Goal: Task Accomplishment & Management: Use online tool/utility

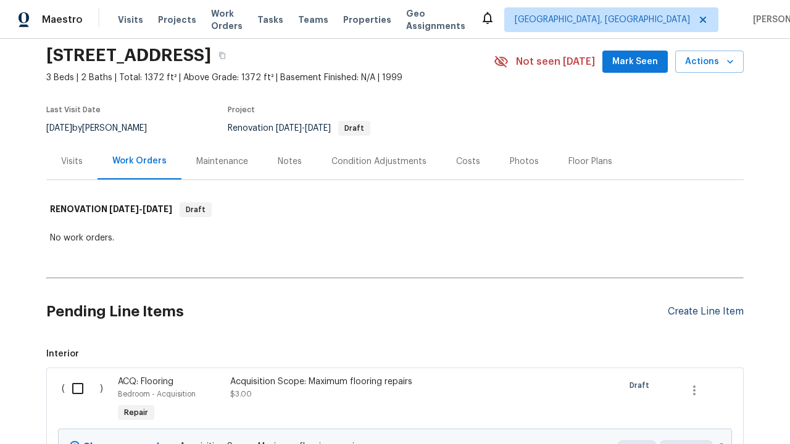
click at [706, 306] on div "Create Line Item" at bounding box center [706, 312] width 76 height 12
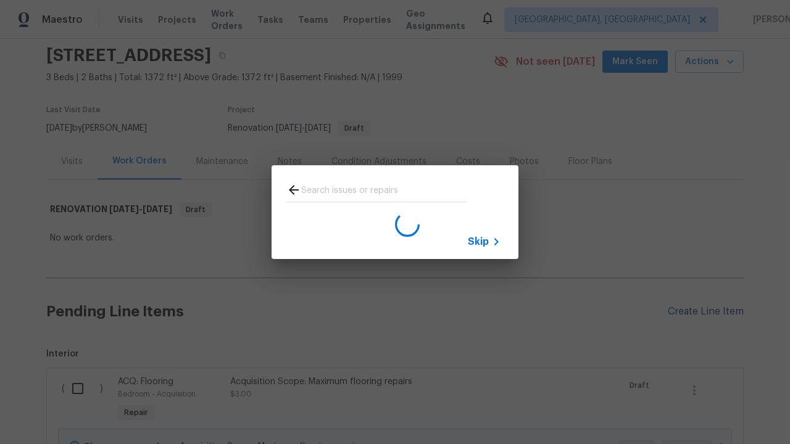
click at [478, 241] on span "Skip" at bounding box center [478, 242] width 21 height 12
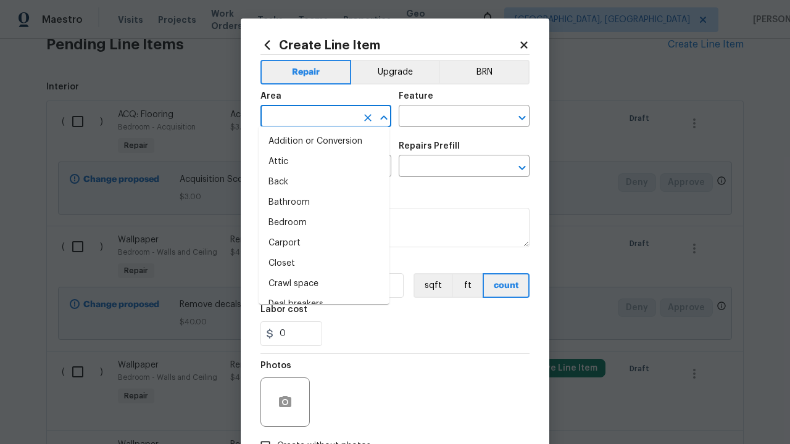
click at [324, 223] on li "Bedroom" at bounding box center [324, 223] width 131 height 20
type input "Bedroom"
type input "Flooring"
type input "Wallpaper"
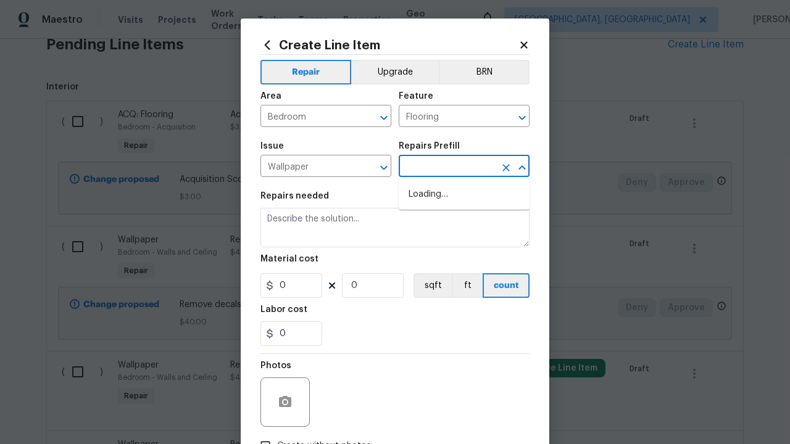
type input "Remove"
click at [464, 194] on li "Remove decals $20.00" at bounding box center [464, 195] width 131 height 20
type input "Walls and Ceiling"
type input "Remove decals $20.00"
type textarea "Remove decals from door/wall/ceiling"
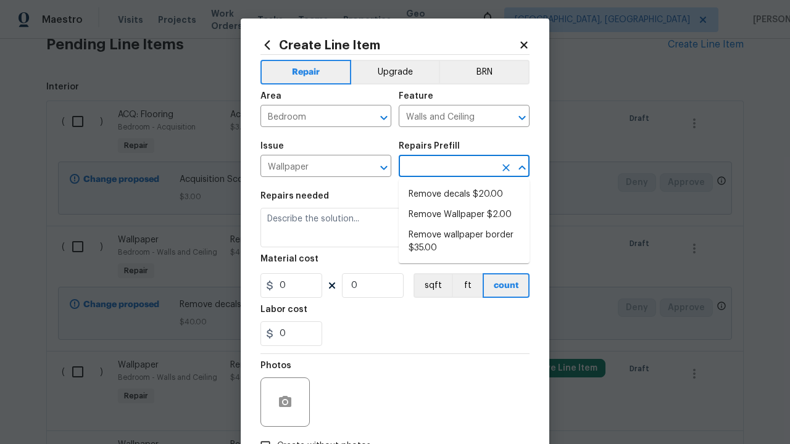
type input "20"
type input "1"
type input "Remove decals $20.00"
type input "2"
click at [432, 286] on button "sqft" at bounding box center [433, 285] width 38 height 25
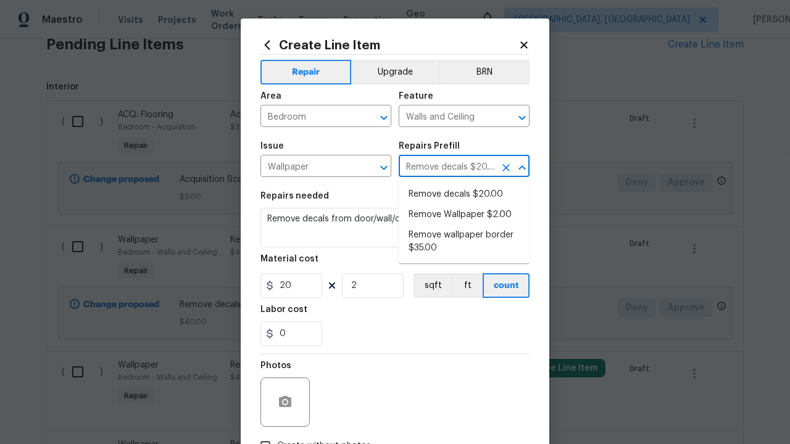
click at [265, 435] on input "Create without photos" at bounding box center [265, 446] width 23 height 23
checkbox input "true"
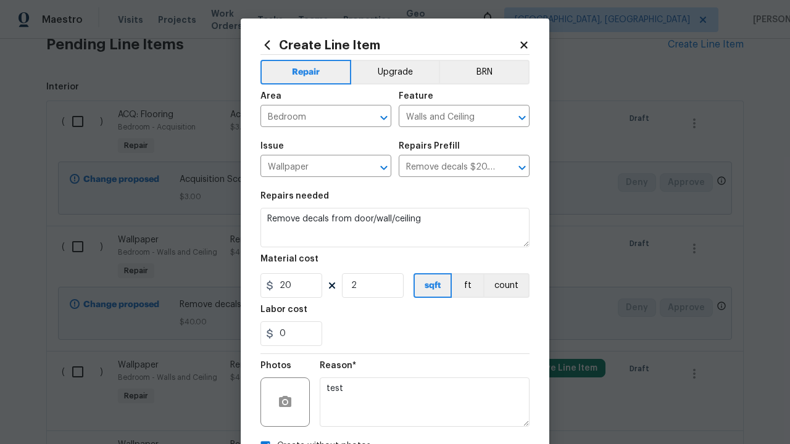
scroll to position [87, 0]
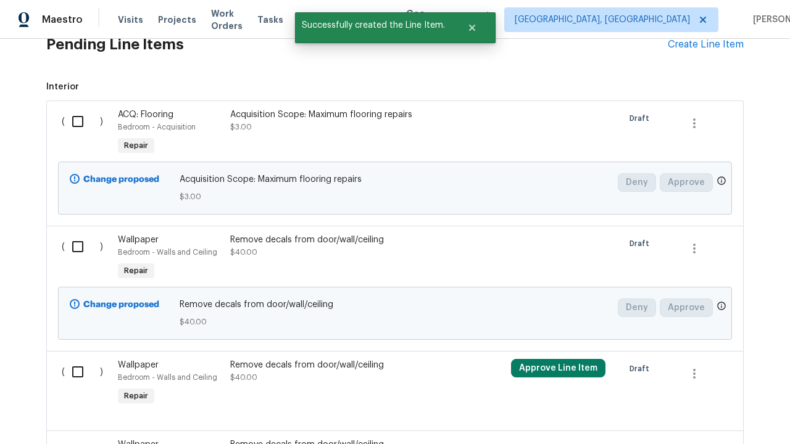
click at [82, 121] on input "checkbox" at bounding box center [82, 122] width 35 height 26
checkbox input "true"
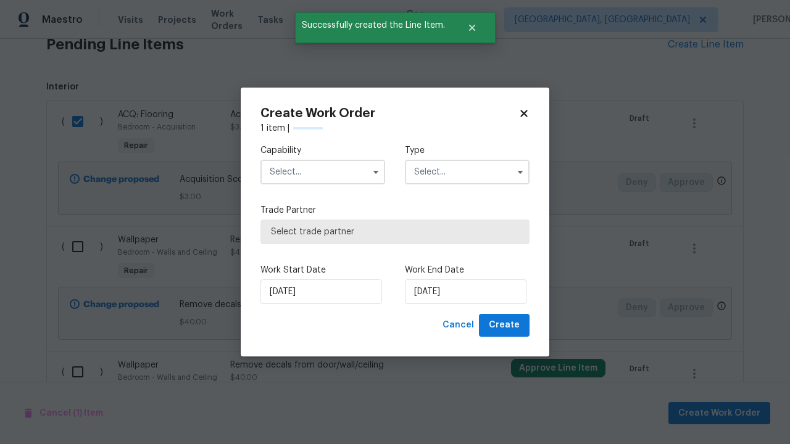
click at [323, 160] on input "text" at bounding box center [323, 172] width 125 height 25
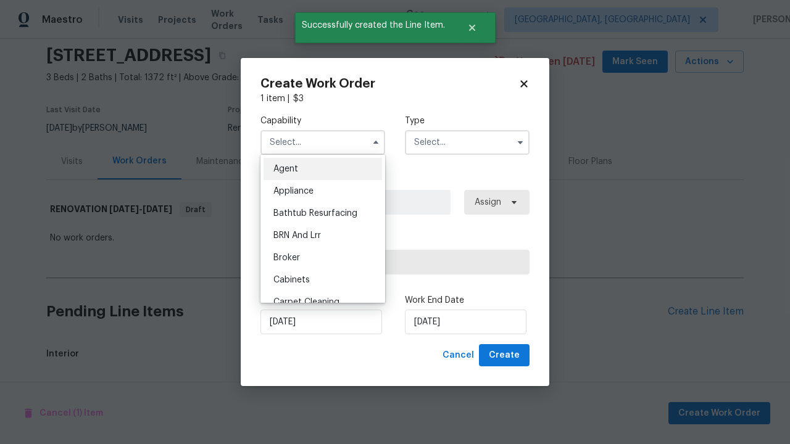
type input "General Contractor"
click at [467, 142] on input "text" at bounding box center [467, 142] width 125 height 25
type input "Renovation"
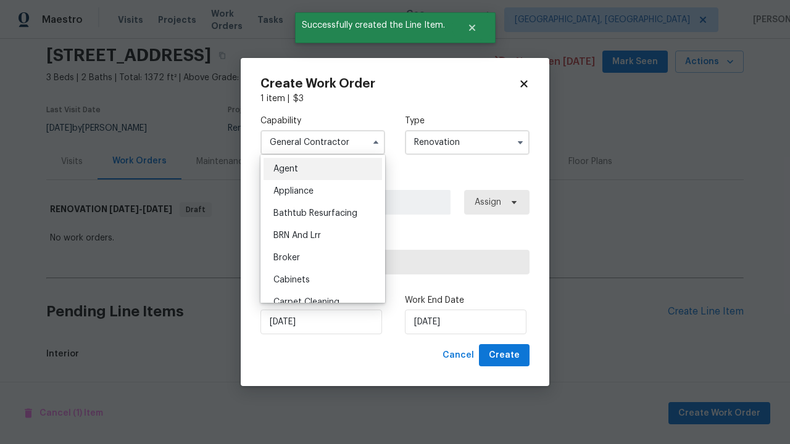
scroll to position [530, 0]
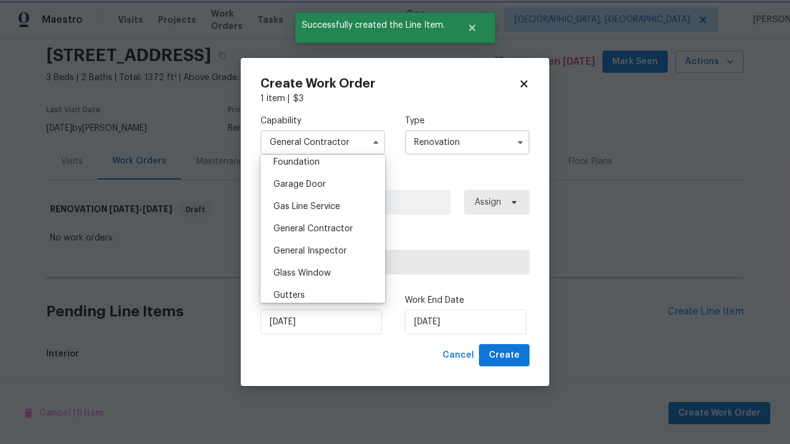
click at [386, 262] on span "Select trade partner" at bounding box center [395, 262] width 248 height 12
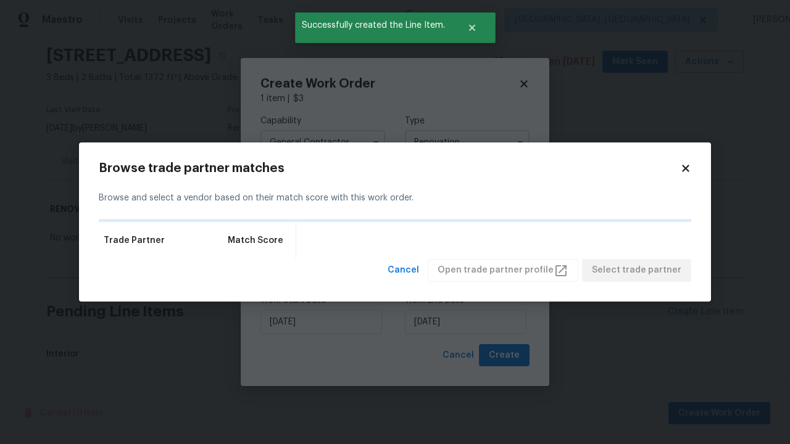
scroll to position [311, 0]
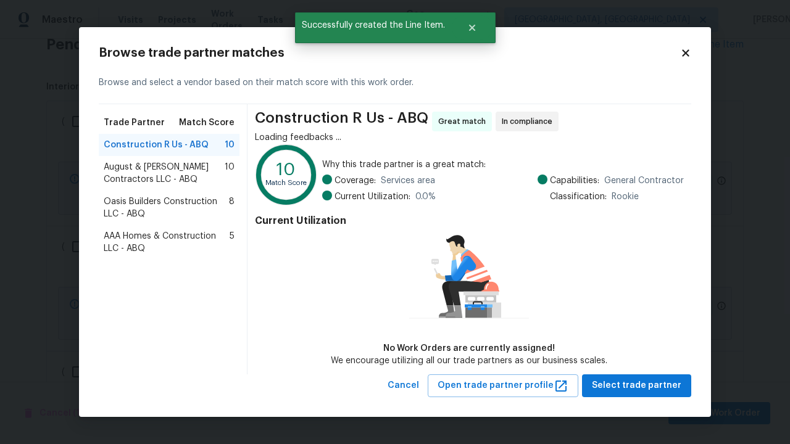
click at [640, 380] on span "Select trade partner" at bounding box center [637, 385] width 90 height 15
click at [506, 356] on span "Create" at bounding box center [504, 355] width 31 height 15
